Goal: Task Accomplishment & Management: Manage account settings

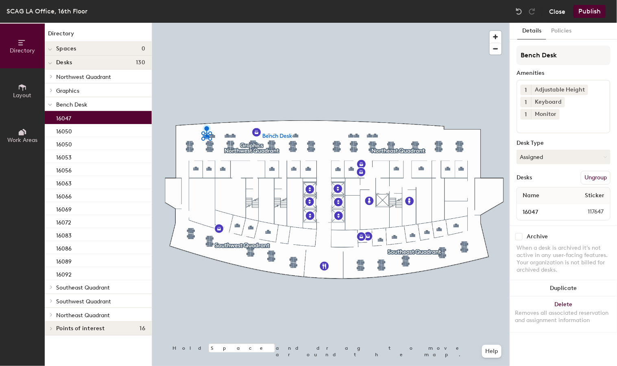
click at [552, 13] on button "Close" at bounding box center [557, 11] width 16 height 13
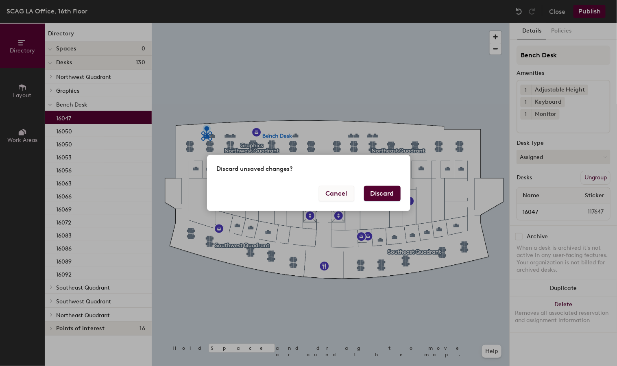
click at [335, 190] on button "Cancel" at bounding box center [336, 193] width 35 height 15
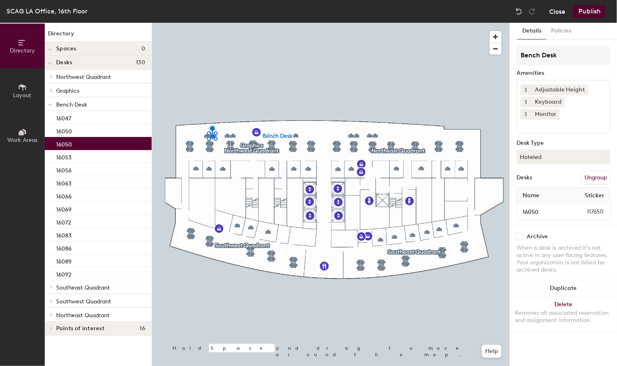
click at [551, 13] on button "Close" at bounding box center [557, 11] width 16 height 13
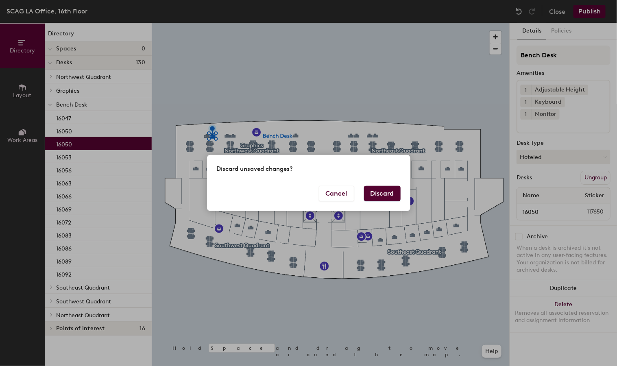
click at [555, 12] on div "Discard unsaved changes? Cancel Discard" at bounding box center [308, 183] width 617 height 366
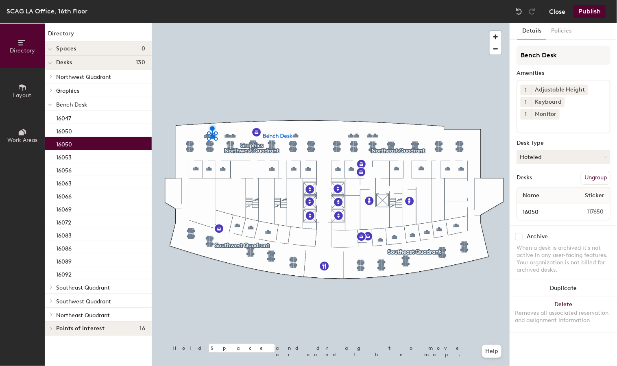
click at [558, 17] on button "Close" at bounding box center [557, 11] width 16 height 13
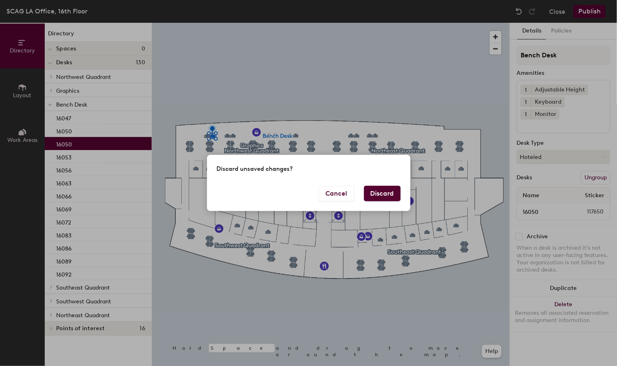
click at [387, 195] on button "Discard" at bounding box center [382, 193] width 37 height 15
